Goal: Information Seeking & Learning: Learn about a topic

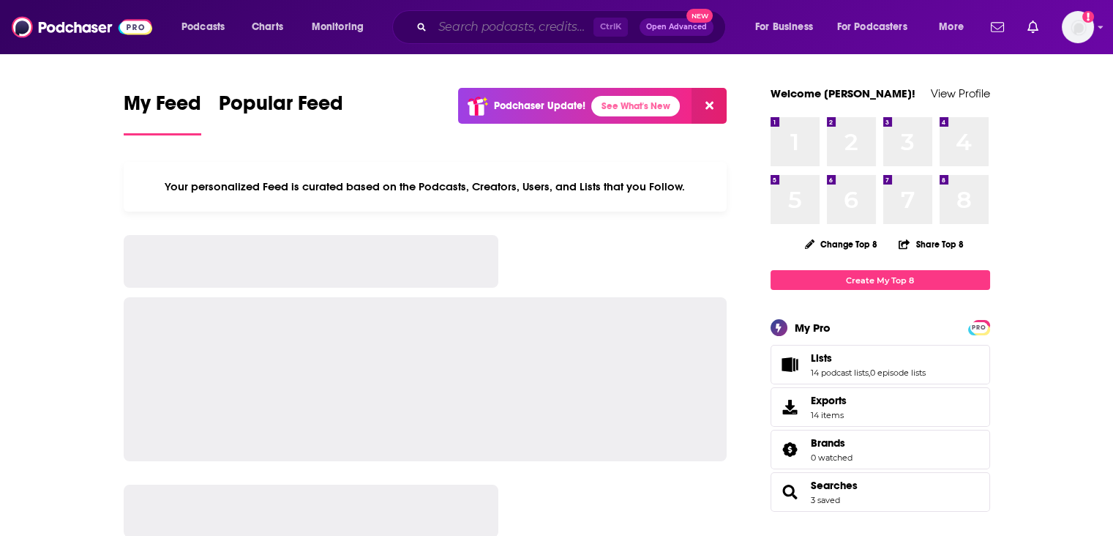
click at [496, 29] on input "Search podcasts, credits, & more..." at bounding box center [513, 26] width 161 height 23
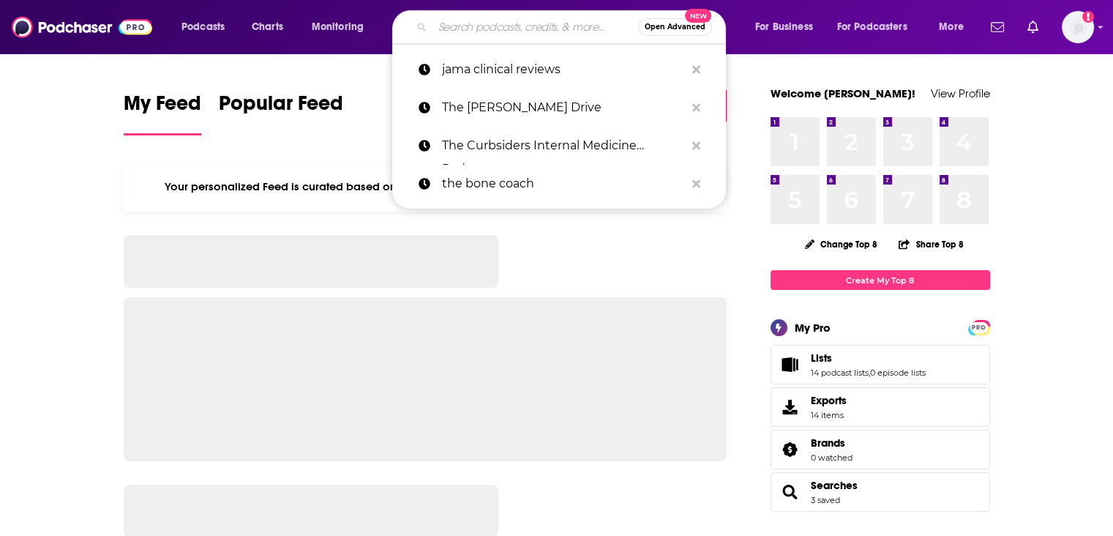
type input "F"
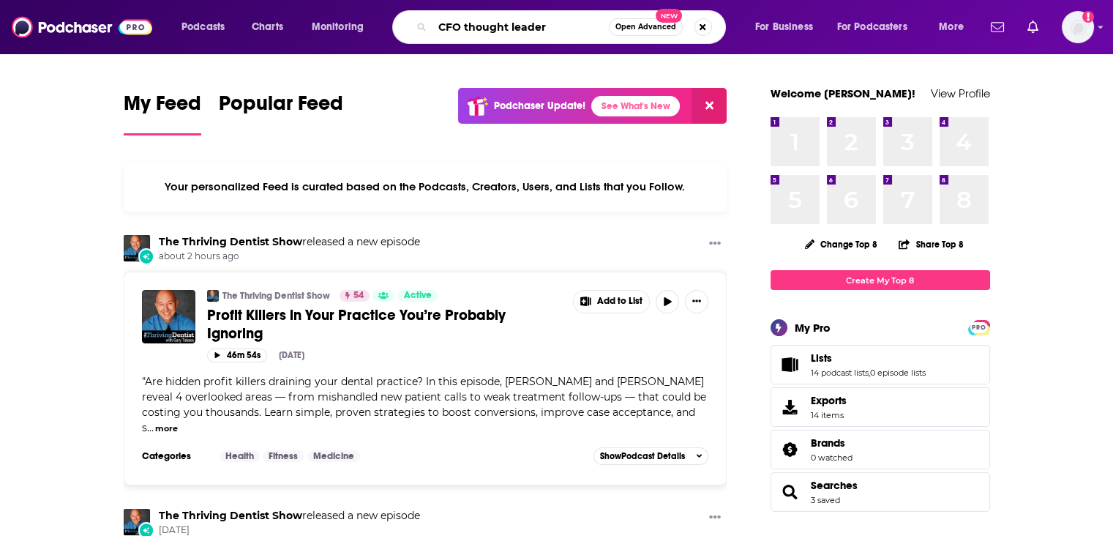
type input "CFO thought leader"
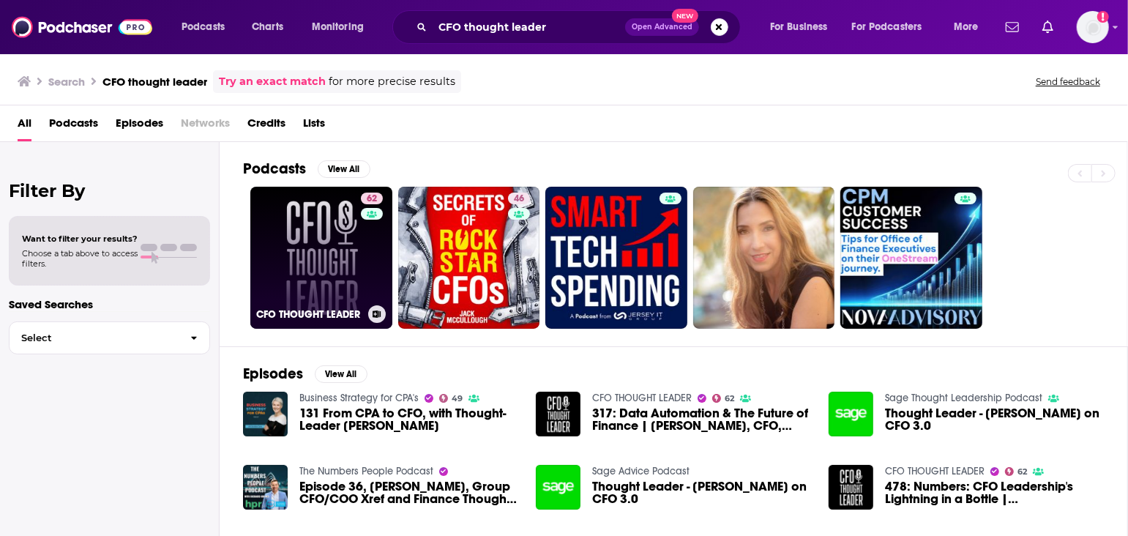
click at [322, 272] on link "62 CFO THOUGHT LEADER" at bounding box center [321, 258] width 142 height 142
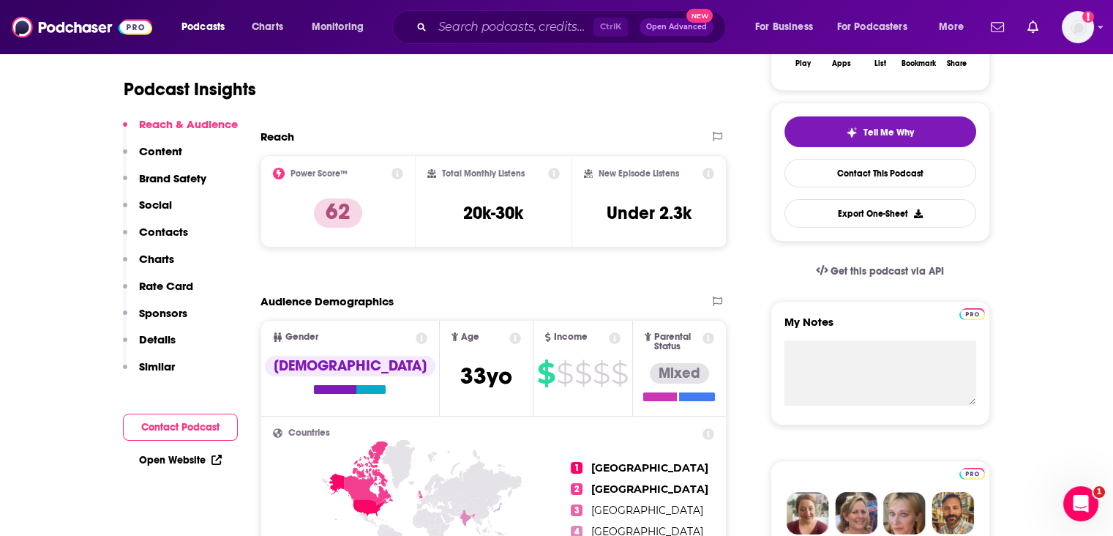
drag, startPoint x: 20, startPoint y: 321, endPoint x: 31, endPoint y: 317, distance: 11.8
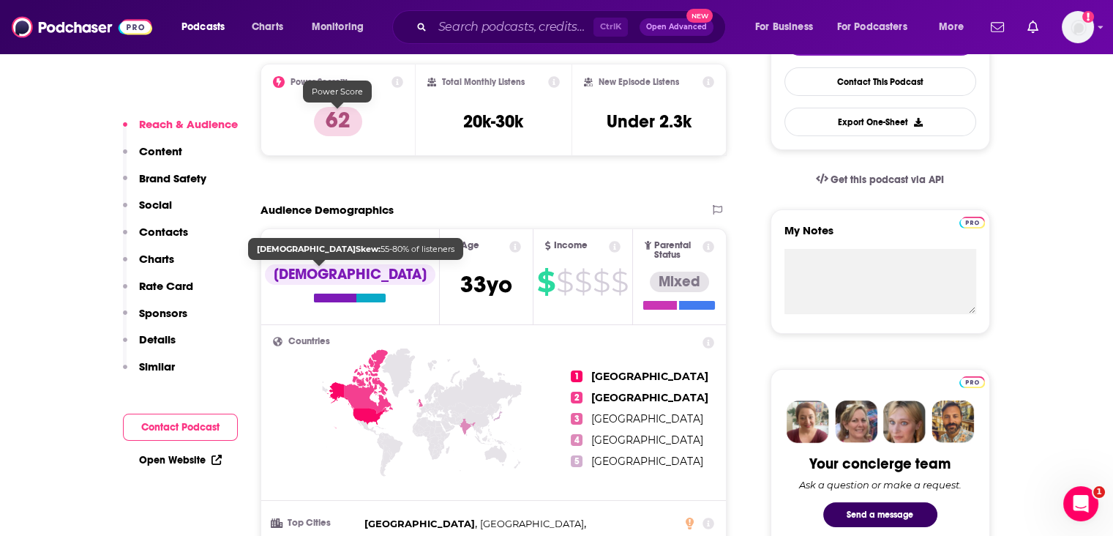
scroll to position [487, 0]
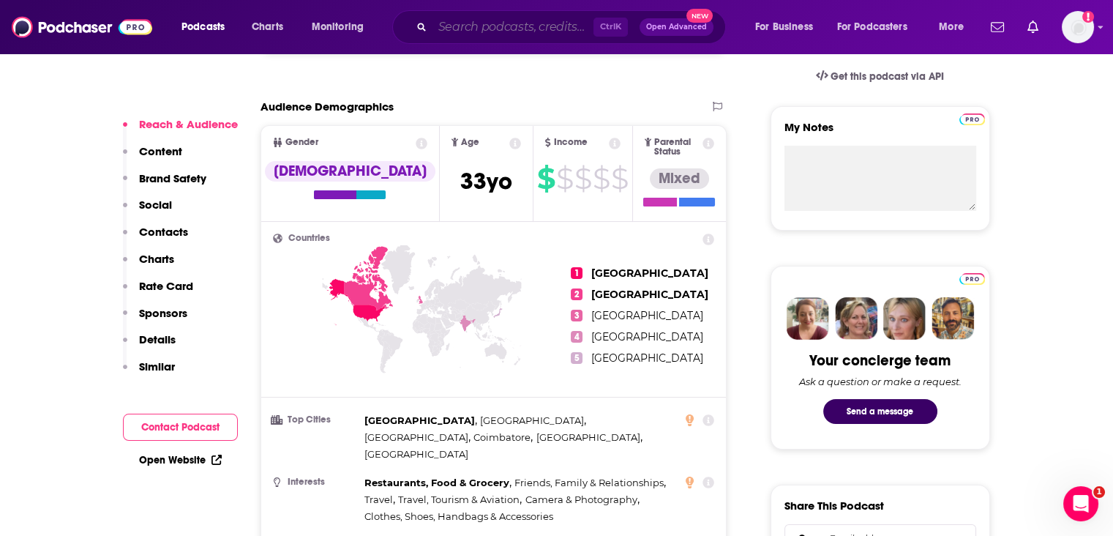
click at [497, 21] on input "Search podcasts, credits, & more..." at bounding box center [513, 26] width 161 height 23
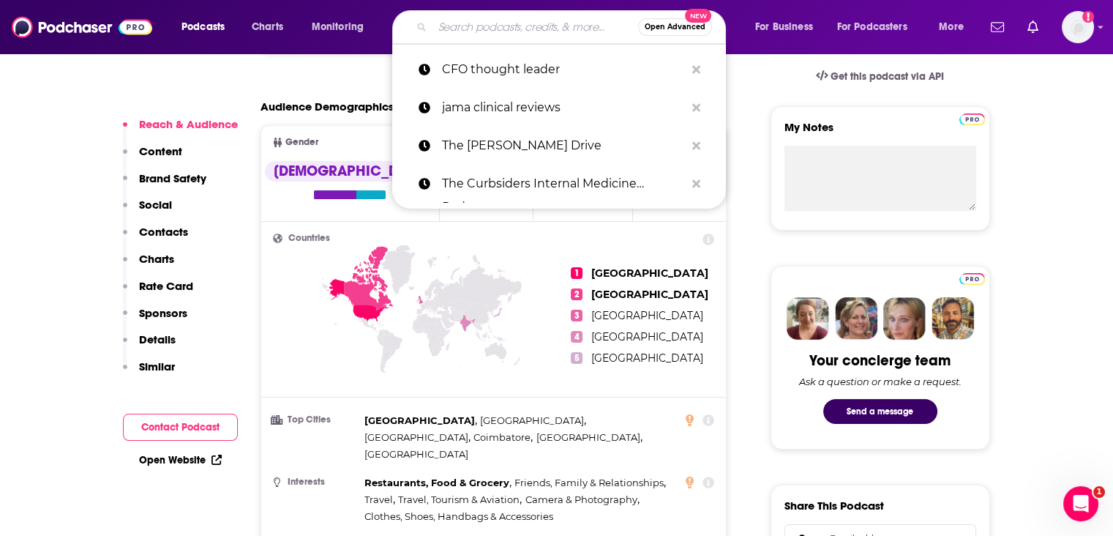
paste input "Path to Commercialization in Healthcare"
type input "Path to Commercialization in Healthcare"
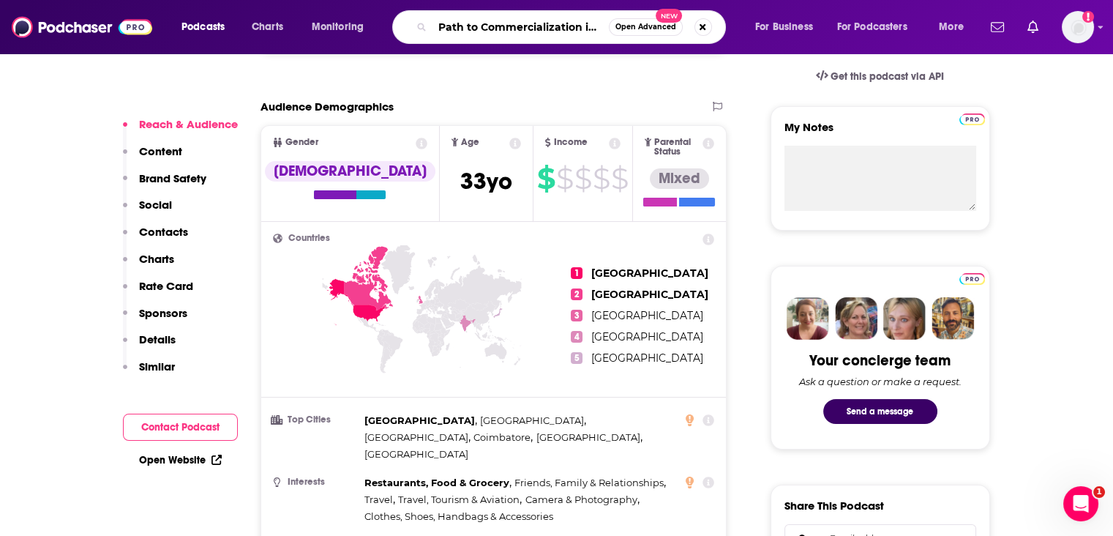
scroll to position [0, 55]
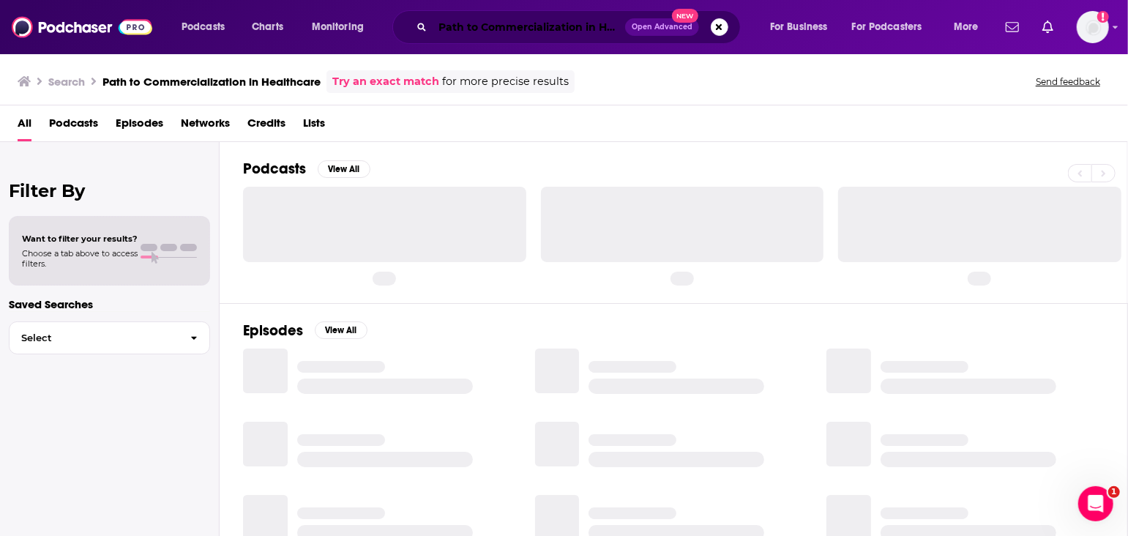
click at [567, 29] on input "Path to Commercialization in Healthcare" at bounding box center [529, 26] width 193 height 23
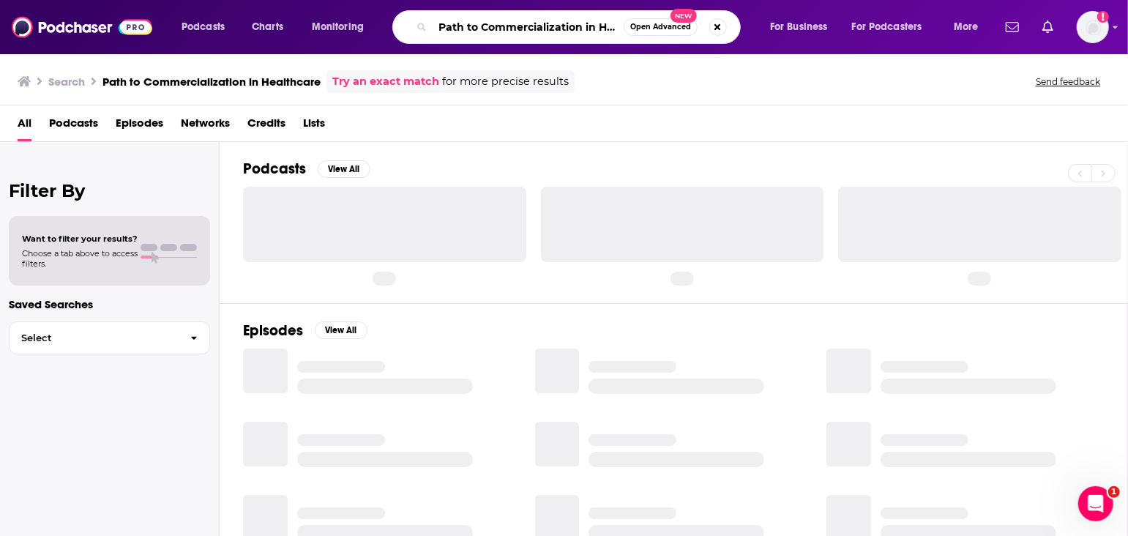
click at [586, 34] on input "Path to Commercialization in Healthcare" at bounding box center [528, 26] width 191 height 23
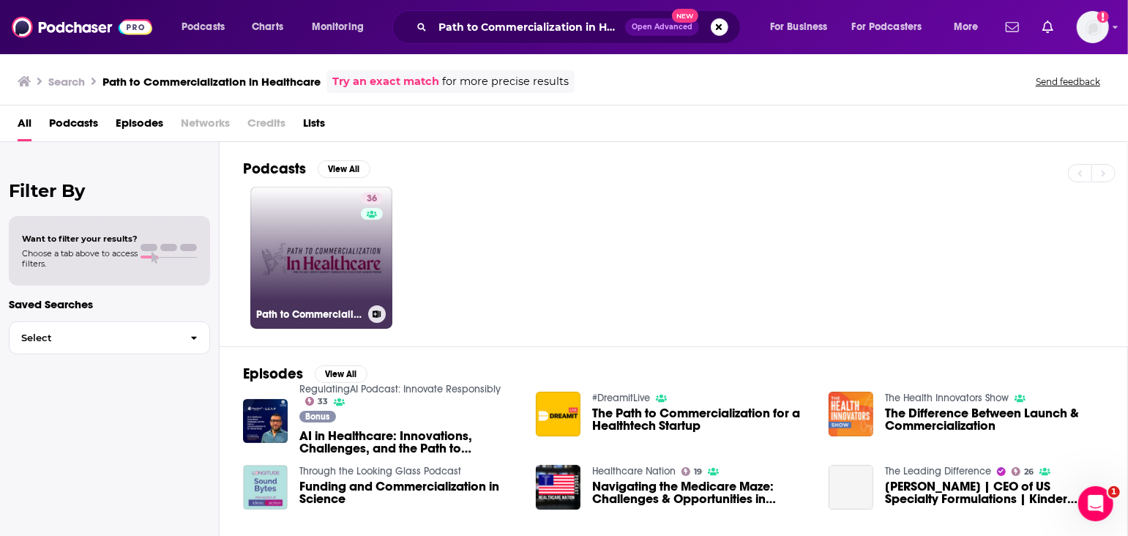
click at [305, 225] on link "36 Path to Commercialization in Healthcare" at bounding box center [321, 258] width 142 height 142
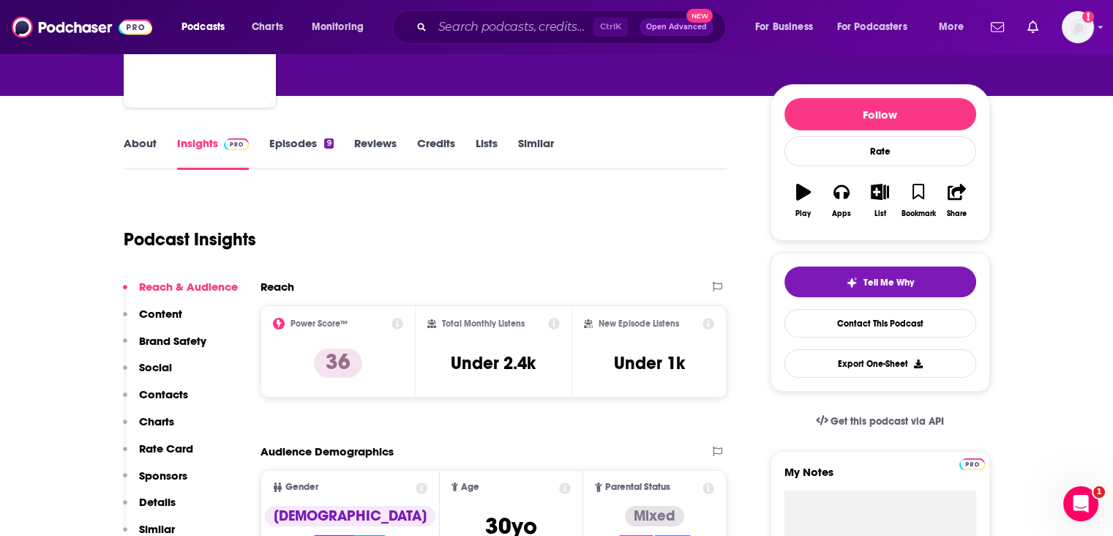
scroll to position [195, 0]
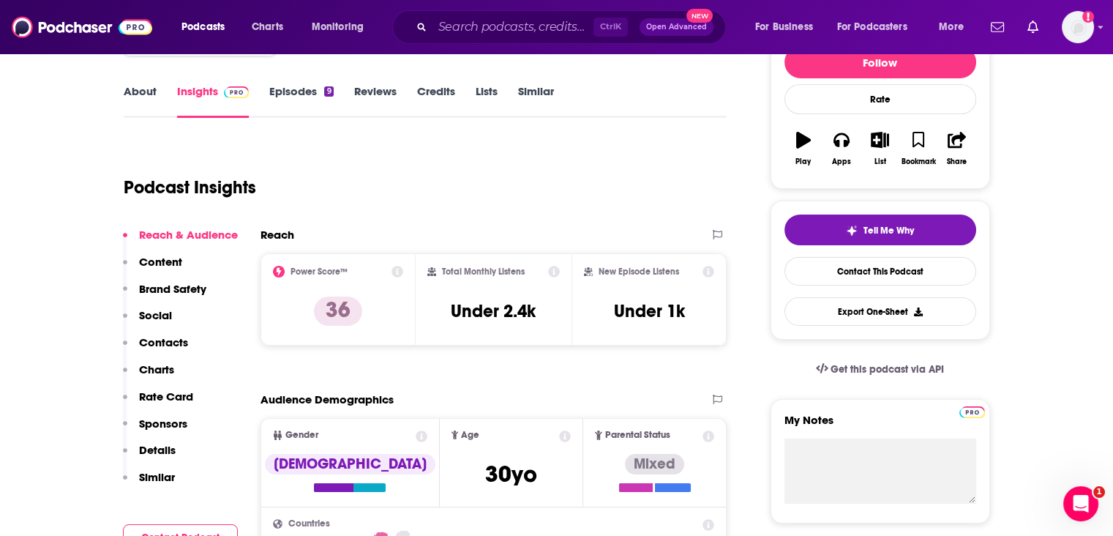
click at [150, 91] on link "About" at bounding box center [140, 101] width 33 height 34
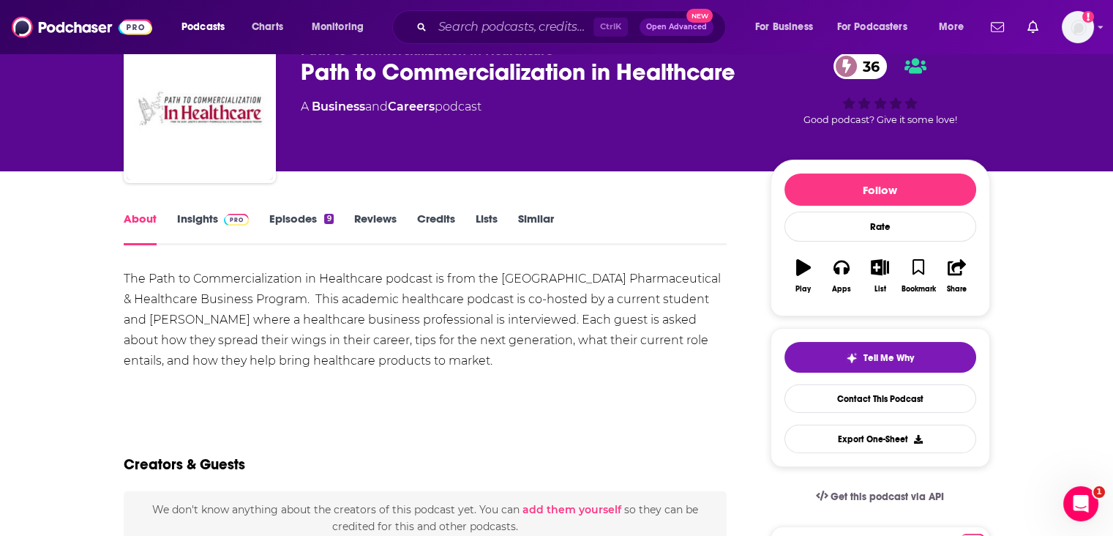
scroll to position [97, 0]
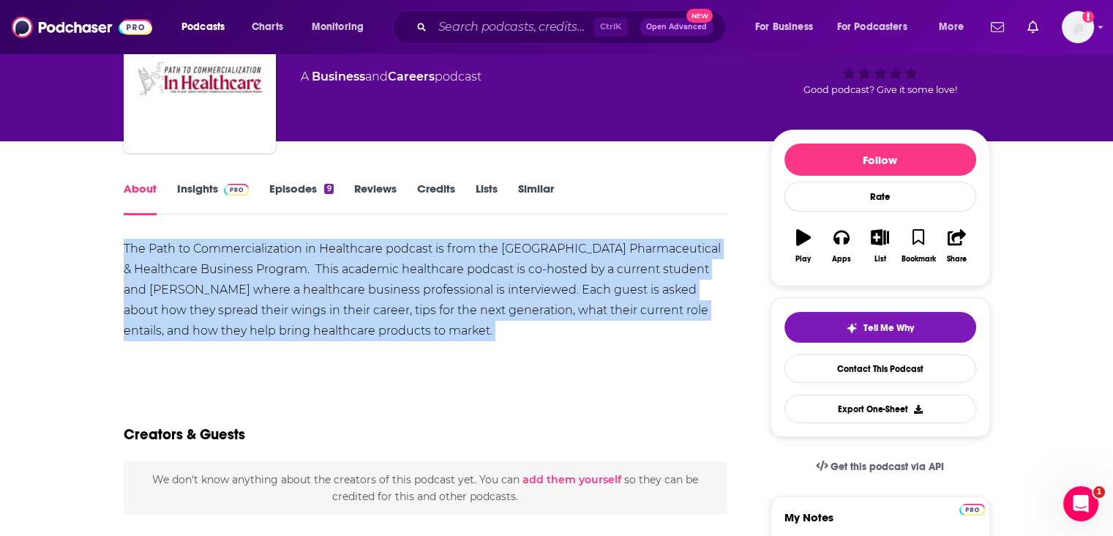
drag, startPoint x: 580, startPoint y: 348, endPoint x: 94, endPoint y: 237, distance: 499.3
copy div "The Path to Commercialization in Healthcare podcast is from the [GEOGRAPHIC_DAT…"
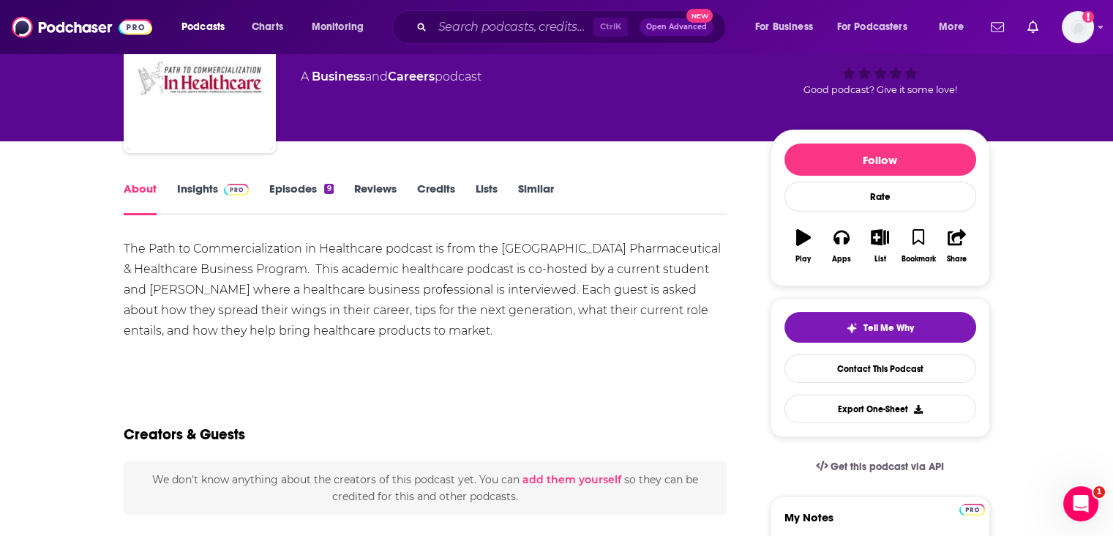
drag, startPoint x: 20, startPoint y: 367, endPoint x: 133, endPoint y: 344, distance: 115.1
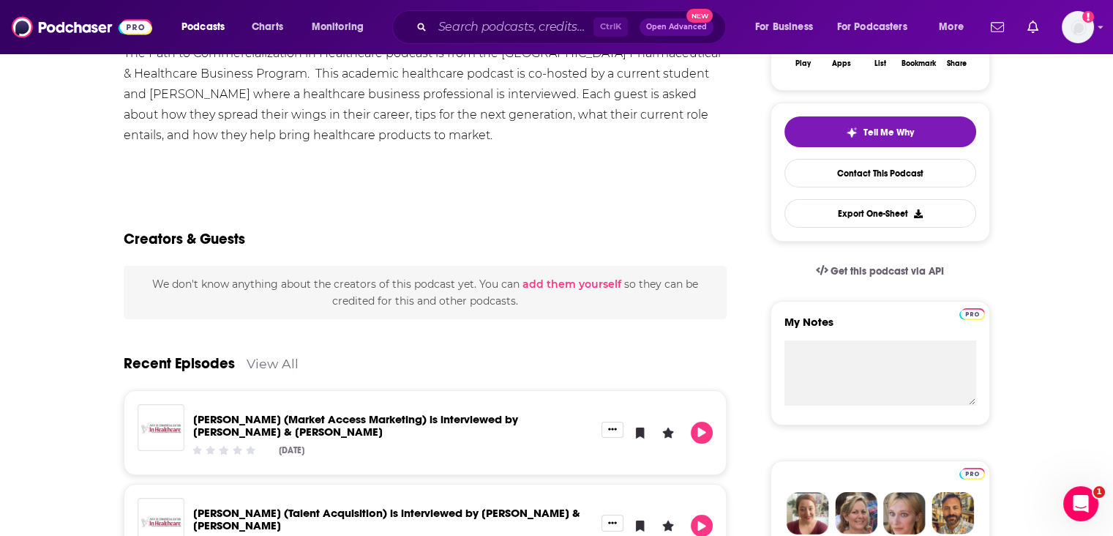
scroll to position [0, 0]
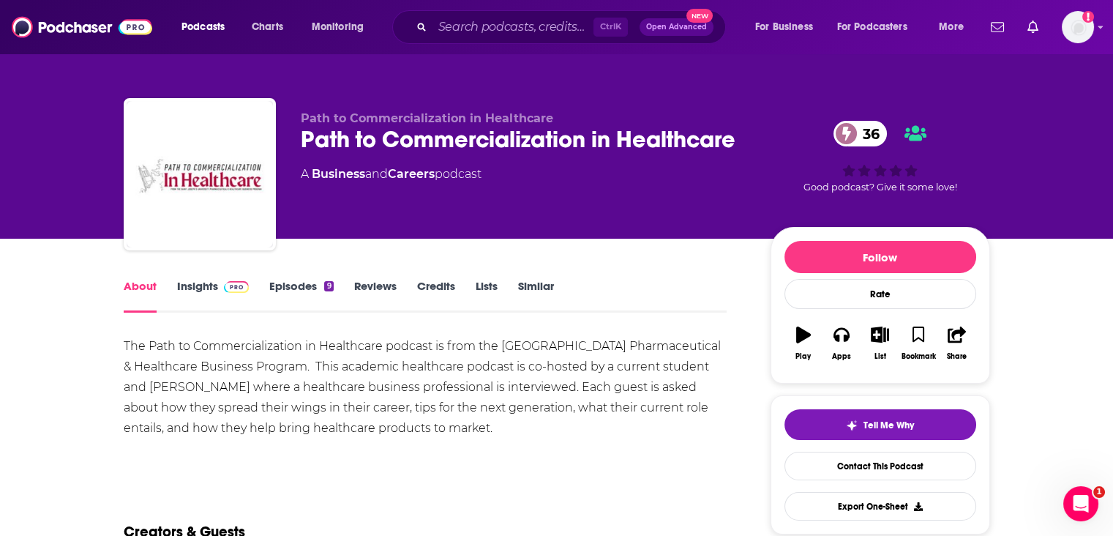
click at [200, 290] on link "Insights" at bounding box center [213, 296] width 72 height 34
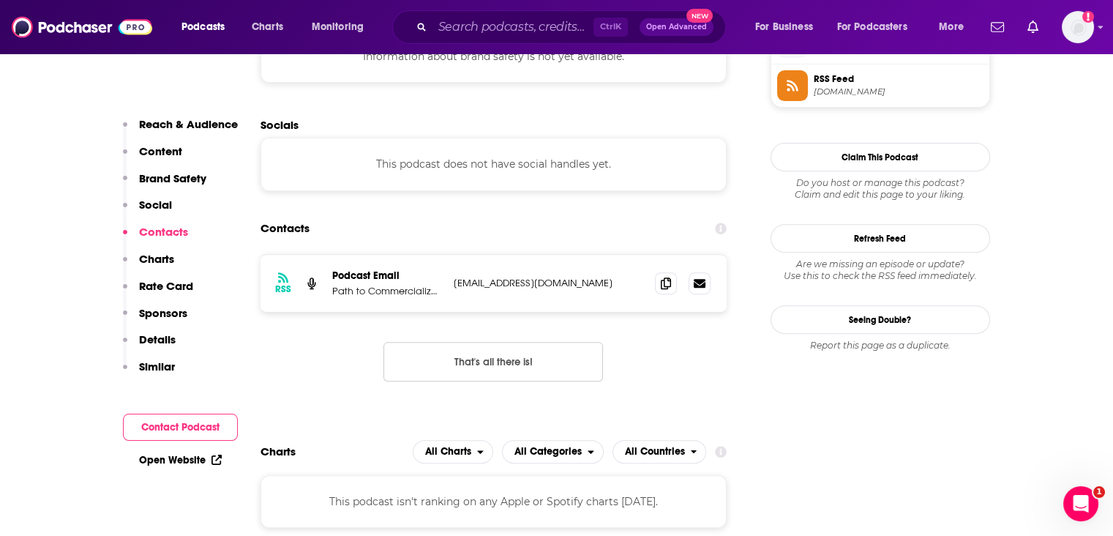
scroll to position [1073, 0]
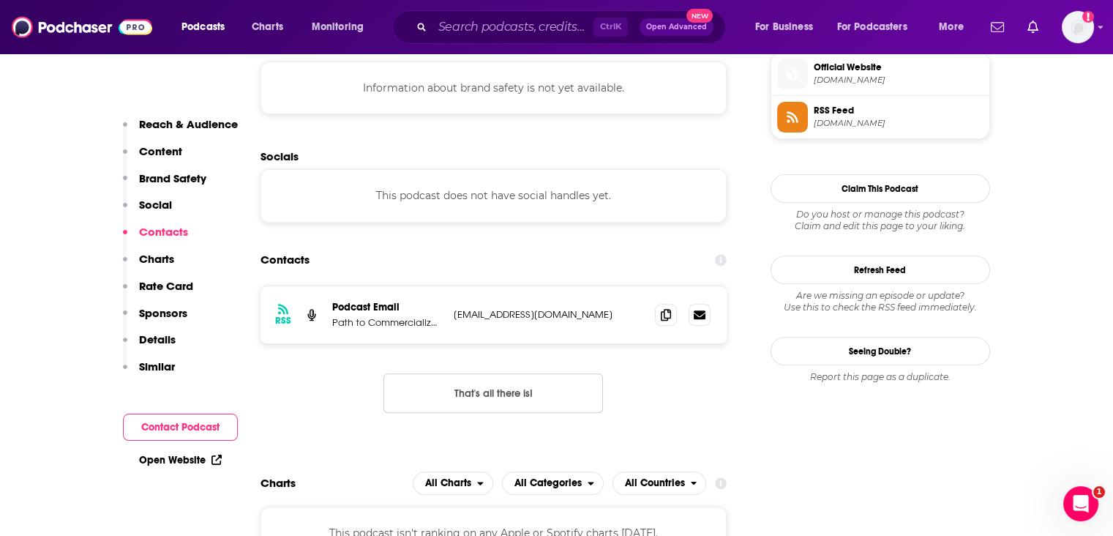
click at [375, 316] on p "Path to Commercialization in Healthcare" at bounding box center [387, 322] width 110 height 12
click at [669, 316] on icon at bounding box center [666, 314] width 10 height 12
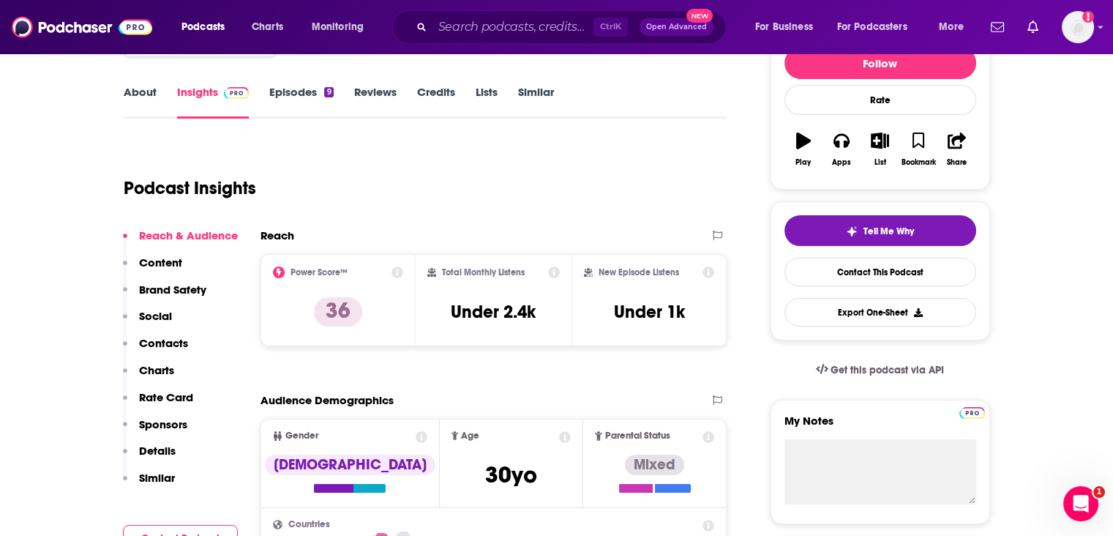
scroll to position [195, 0]
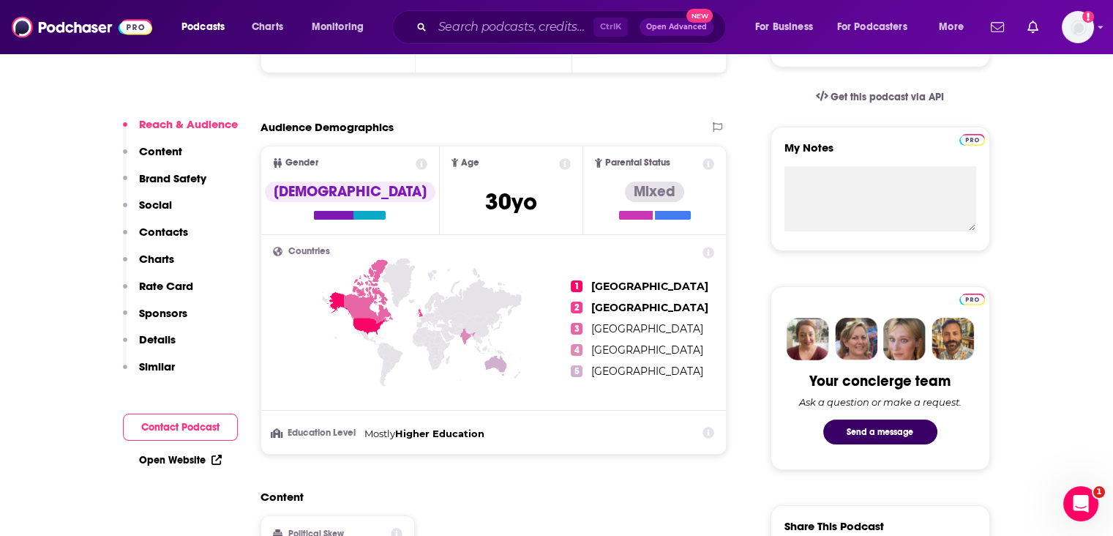
scroll to position [487, 0]
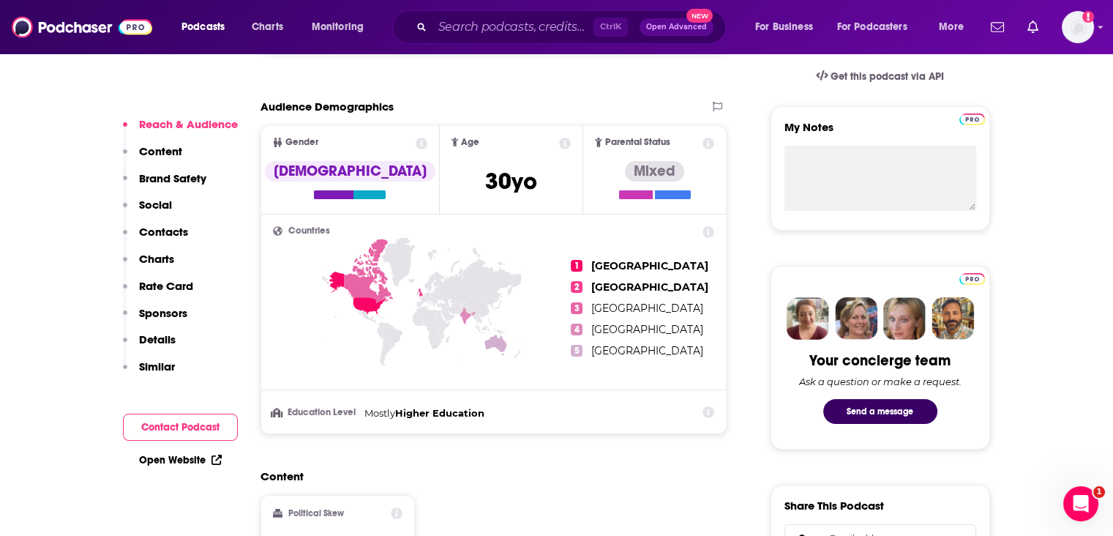
drag, startPoint x: 20, startPoint y: 406, endPoint x: 147, endPoint y: 370, distance: 131.4
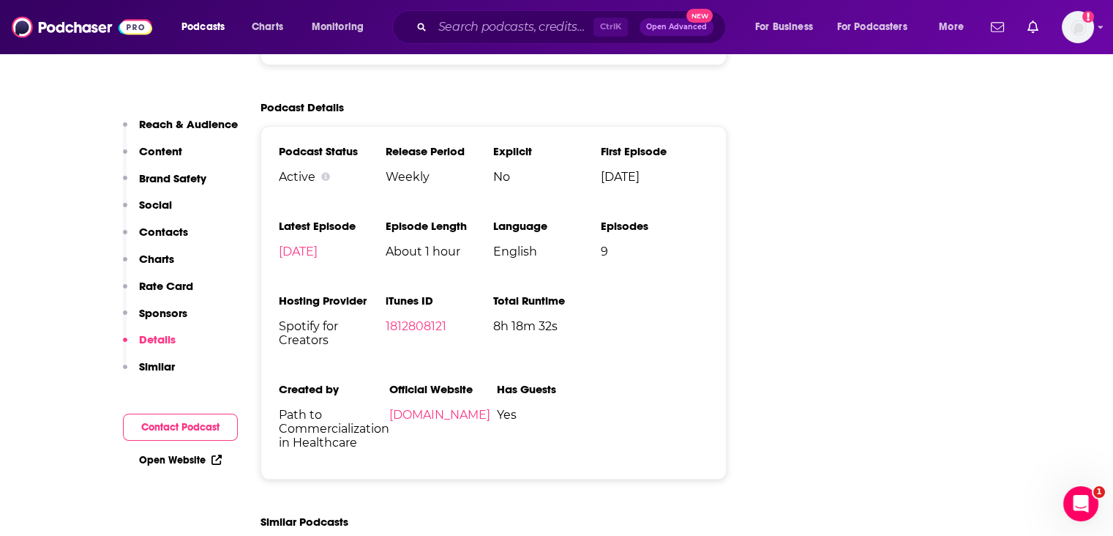
scroll to position [1854, 0]
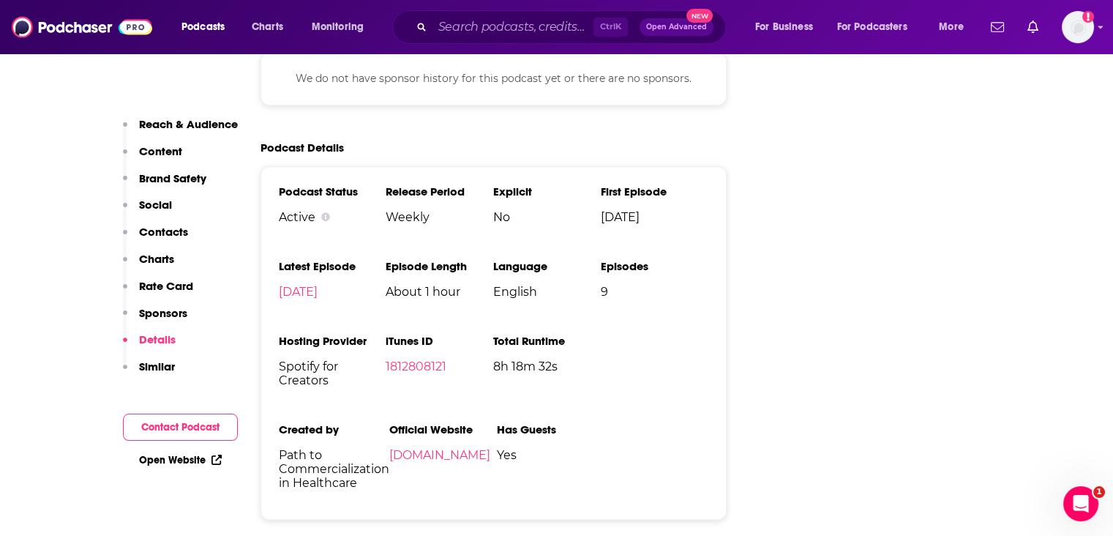
drag, startPoint x: 56, startPoint y: 302, endPoint x: 74, endPoint y: 297, distance: 18.3
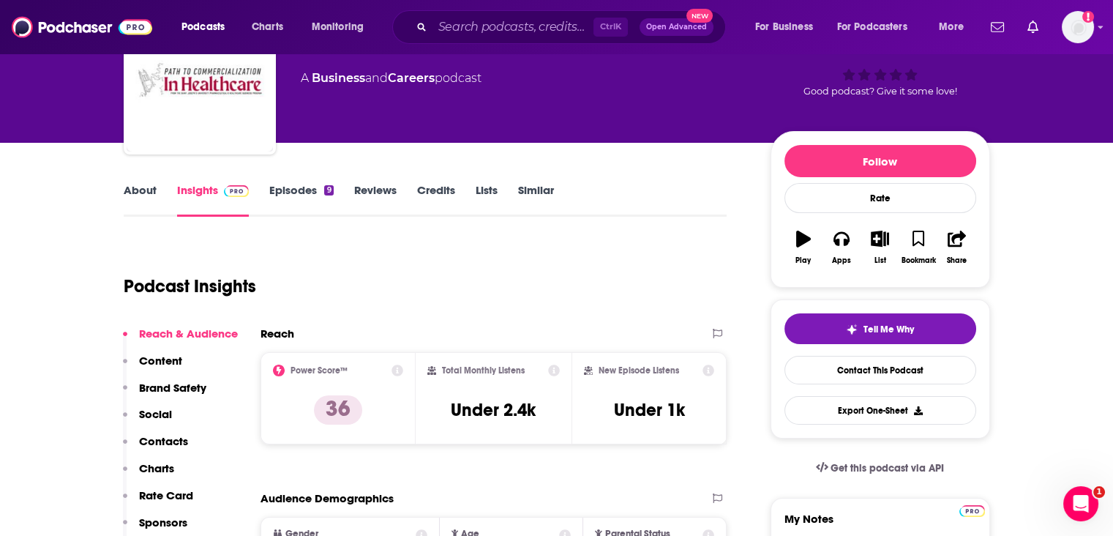
scroll to position [0, 0]
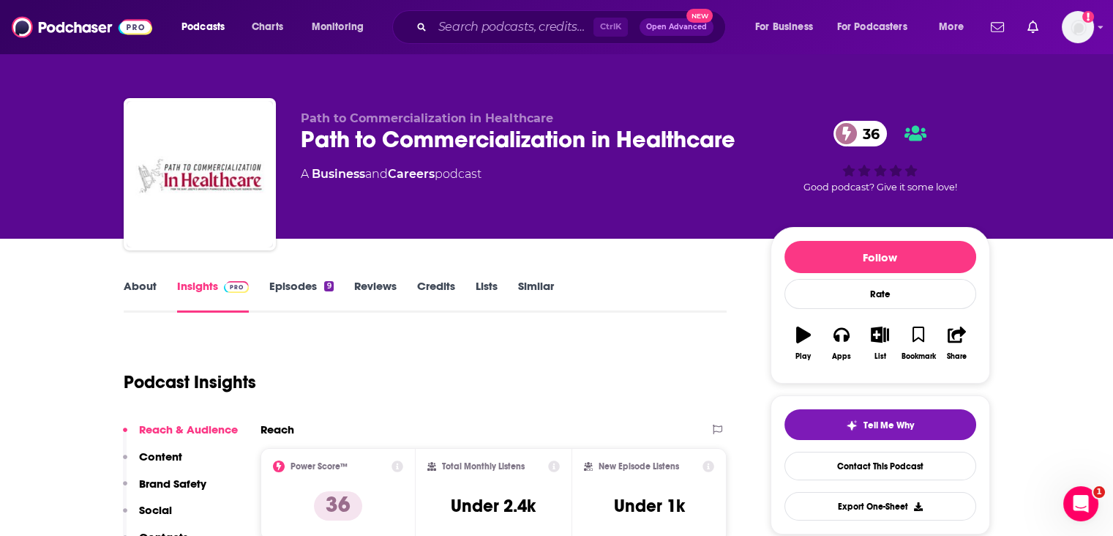
click at [305, 297] on link "Episodes 9" at bounding box center [301, 296] width 64 height 34
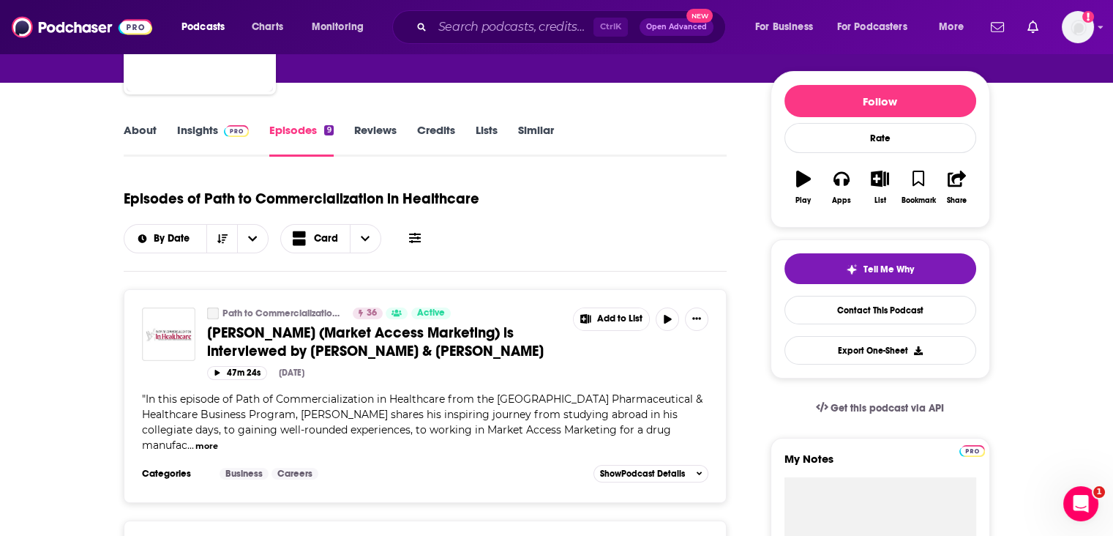
scroll to position [390, 0]
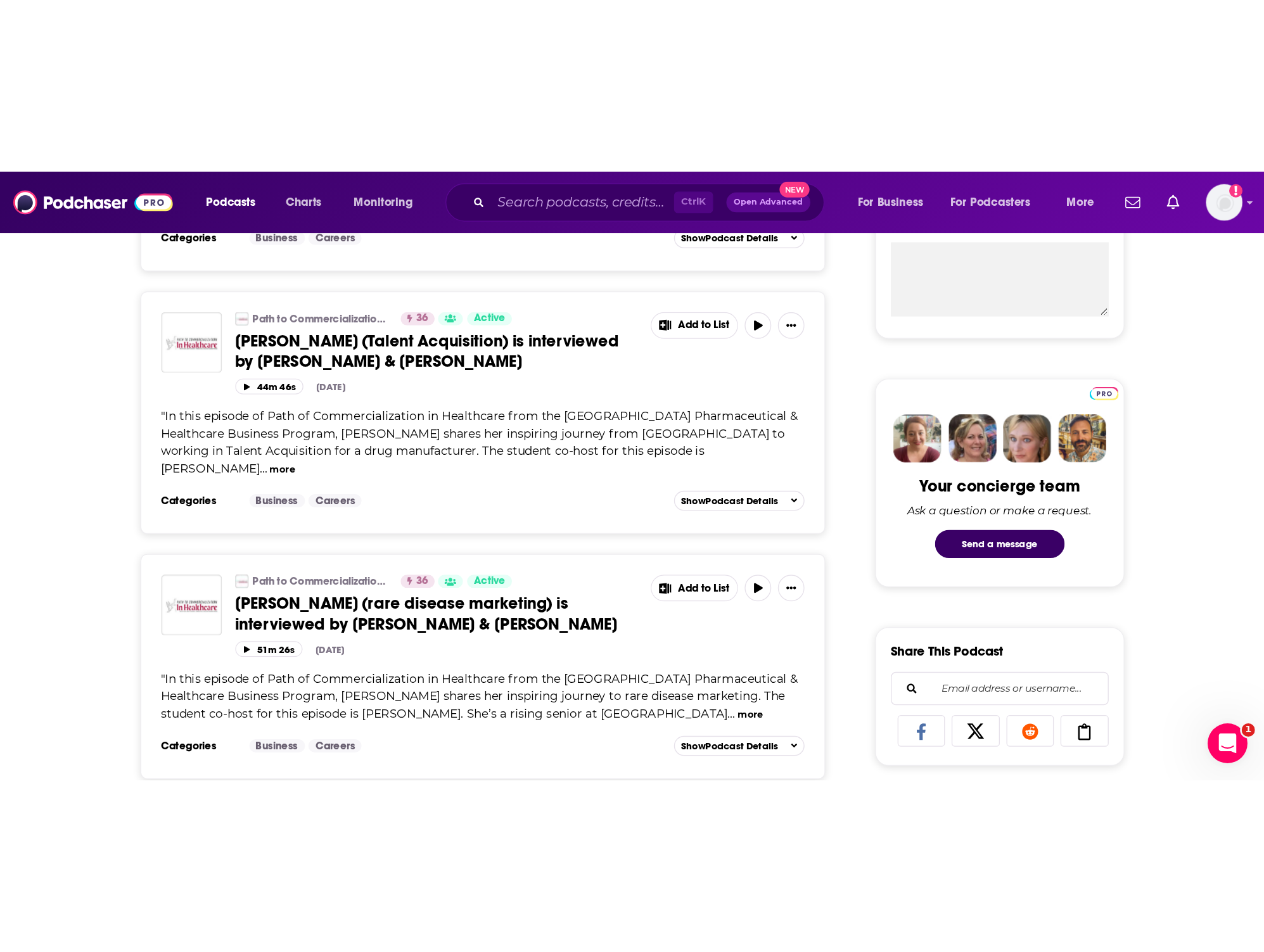
scroll to position [760, 0]
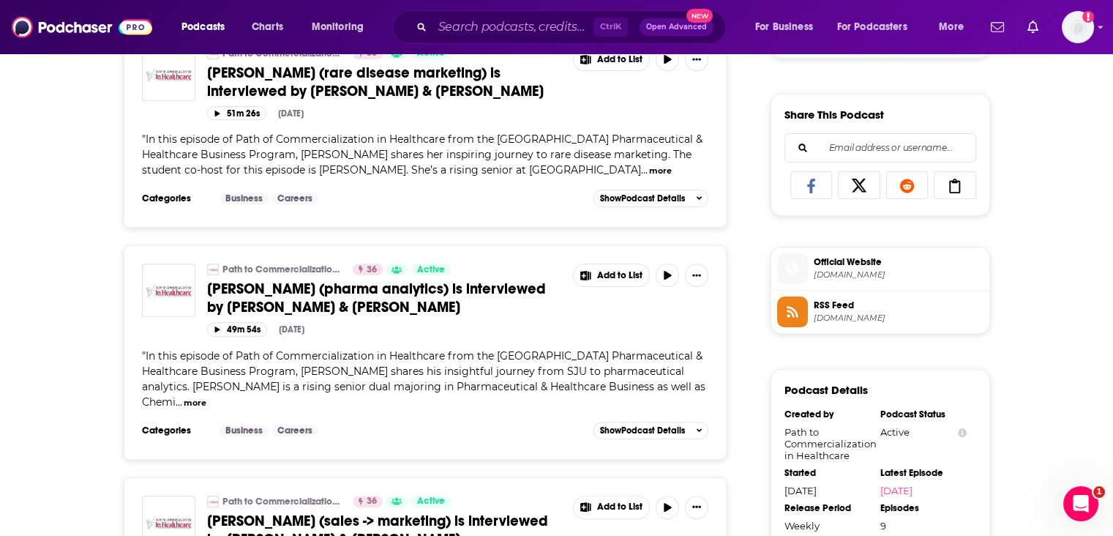
drag, startPoint x: 20, startPoint y: 72, endPoint x: 28, endPoint y: 67, distance: 8.5
click at [20, 72] on div "About Insights Episodes 9 Reviews Credits Lists Similar Episodes of Path to Com…" at bounding box center [556, 497] width 1113 height 2274
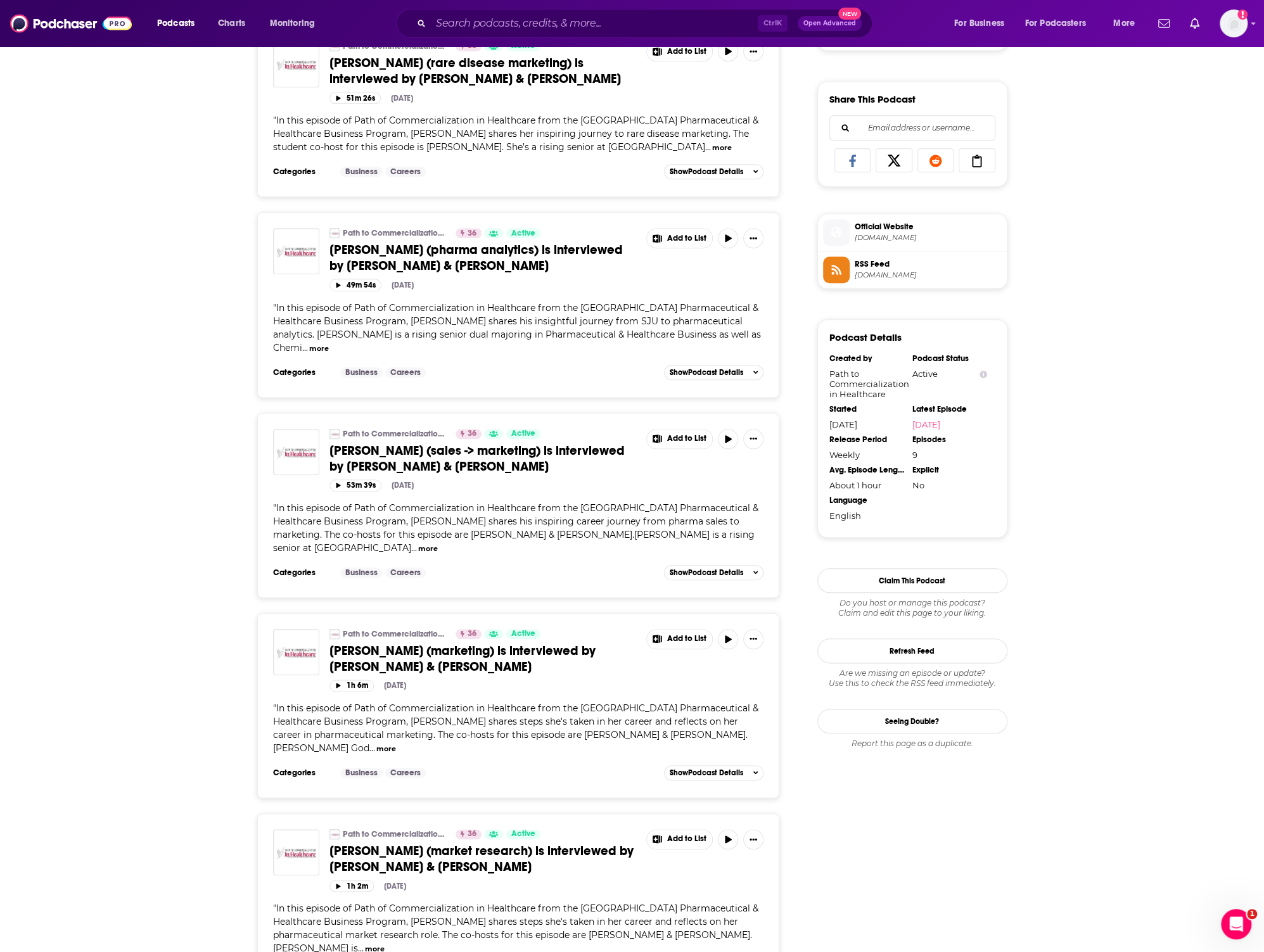
drag, startPoint x: 990, startPoint y: 192, endPoint x: 1065, endPoint y: 17, distance: 190.4
click at [964, 192] on div "Follow Rate Play Apps List Bookmark Share Tell Me Why Contact This Podcast Expo…" at bounding box center [913, 421] width 190 height 1968
